Goal: Task Accomplishment & Management: Use online tool/utility

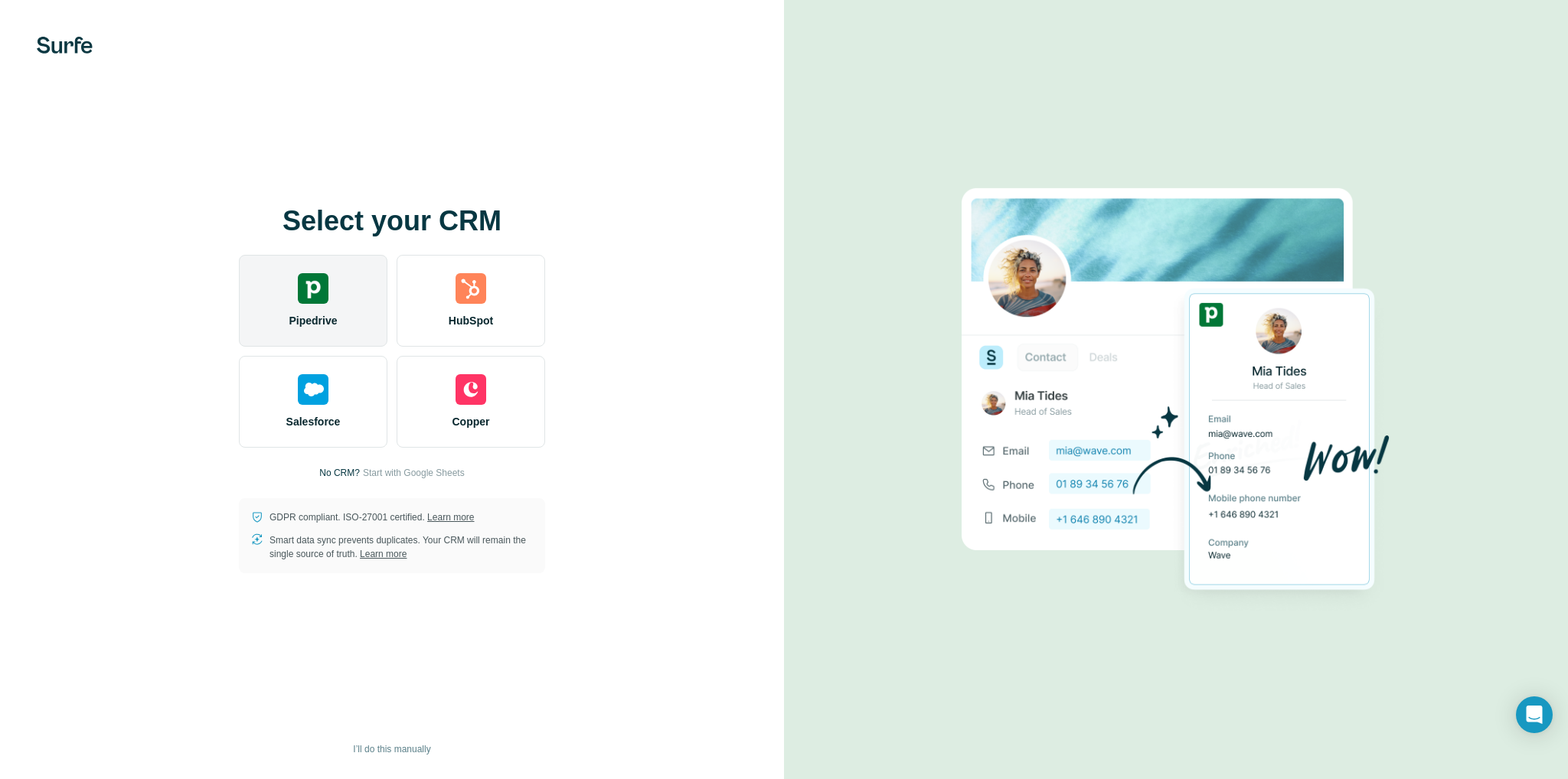
click at [347, 313] on div "Pipedrive" at bounding box center [314, 300] width 149 height 92
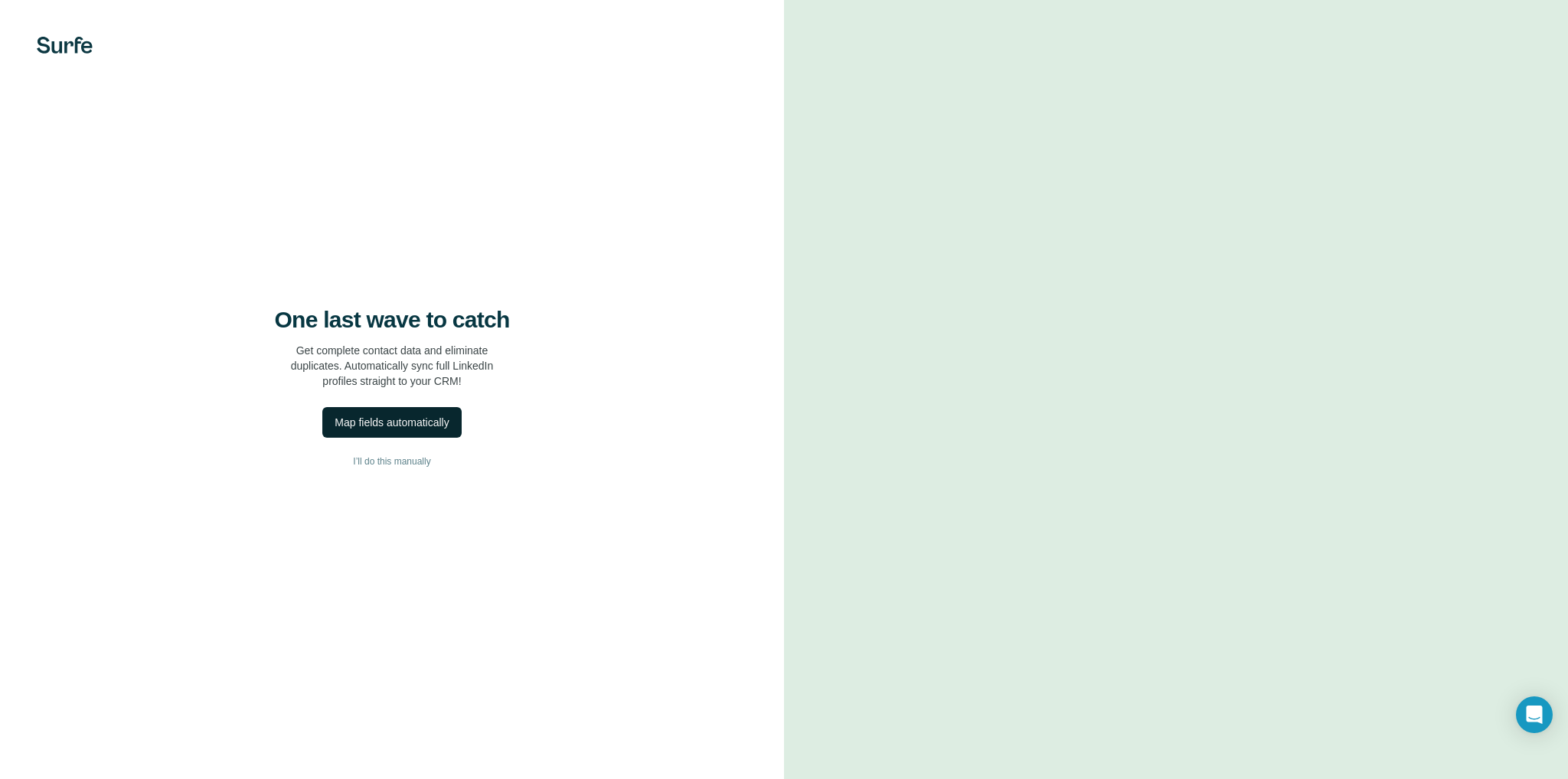
click at [416, 422] on div "Map fields automatically" at bounding box center [392, 422] width 114 height 16
click at [420, 460] on span "I’ll do this manually" at bounding box center [391, 461] width 78 height 14
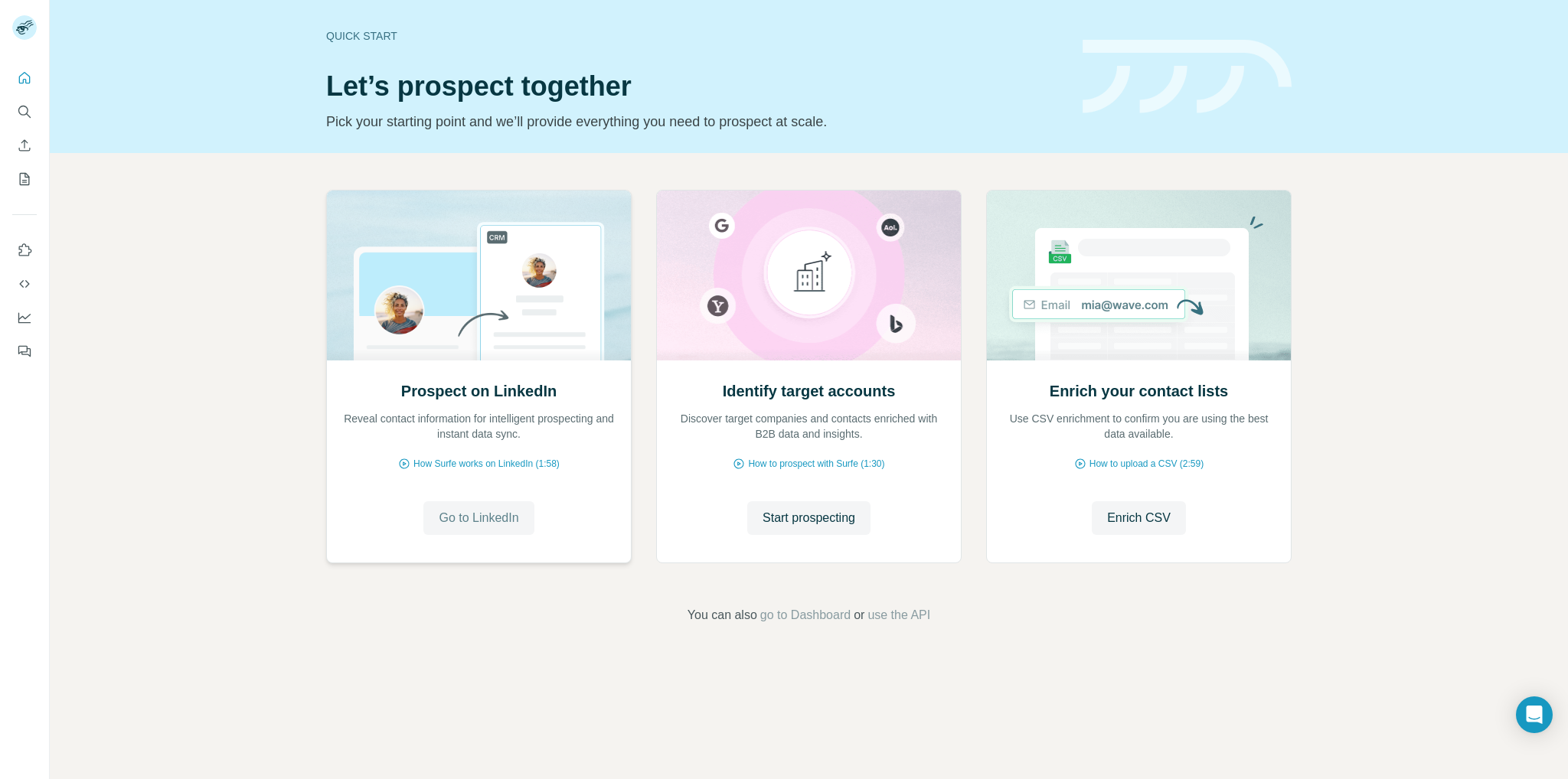
click at [496, 515] on span "Go to LinkedIn" at bounding box center [479, 518] width 80 height 19
